Goal: Task Accomplishment & Management: Complete application form

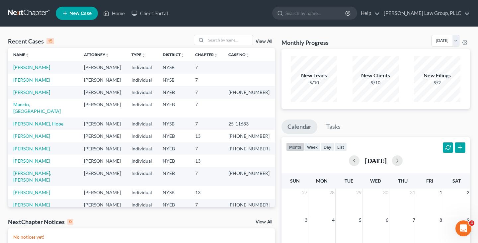
click at [92, 19] on link "New Case" at bounding box center [77, 13] width 42 height 13
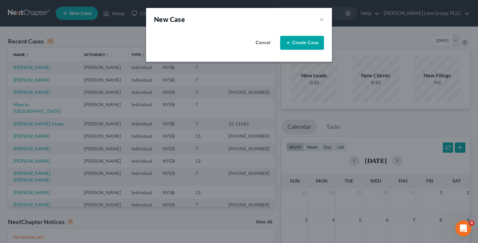
select select "55"
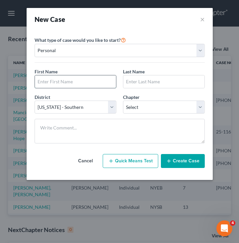
click at [86, 82] on input "text" at bounding box center [75, 81] width 81 height 13
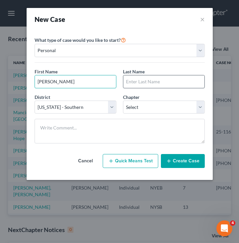
type input "[PERSON_NAME]"
click at [145, 78] on input "text" at bounding box center [163, 81] width 81 height 13
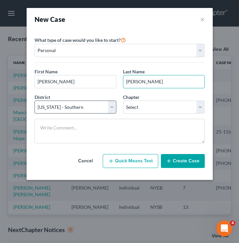
type input "[PERSON_NAME]"
click at [104, 104] on select "Select [US_STATE] - [GEOGRAPHIC_DATA] [US_STATE] - [GEOGRAPHIC_DATA][US_STATE] …" at bounding box center [76, 107] width 82 height 13
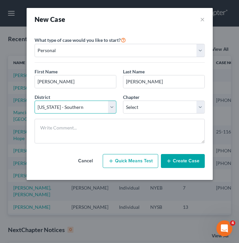
select select "53"
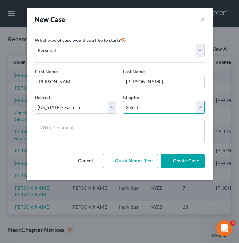
click at [141, 106] on select "Select 7 11 12 13" at bounding box center [164, 107] width 82 height 13
select select "3"
click at [191, 157] on button "Create Case" at bounding box center [183, 161] width 44 height 14
